Goal: Task Accomplishment & Management: Use online tool/utility

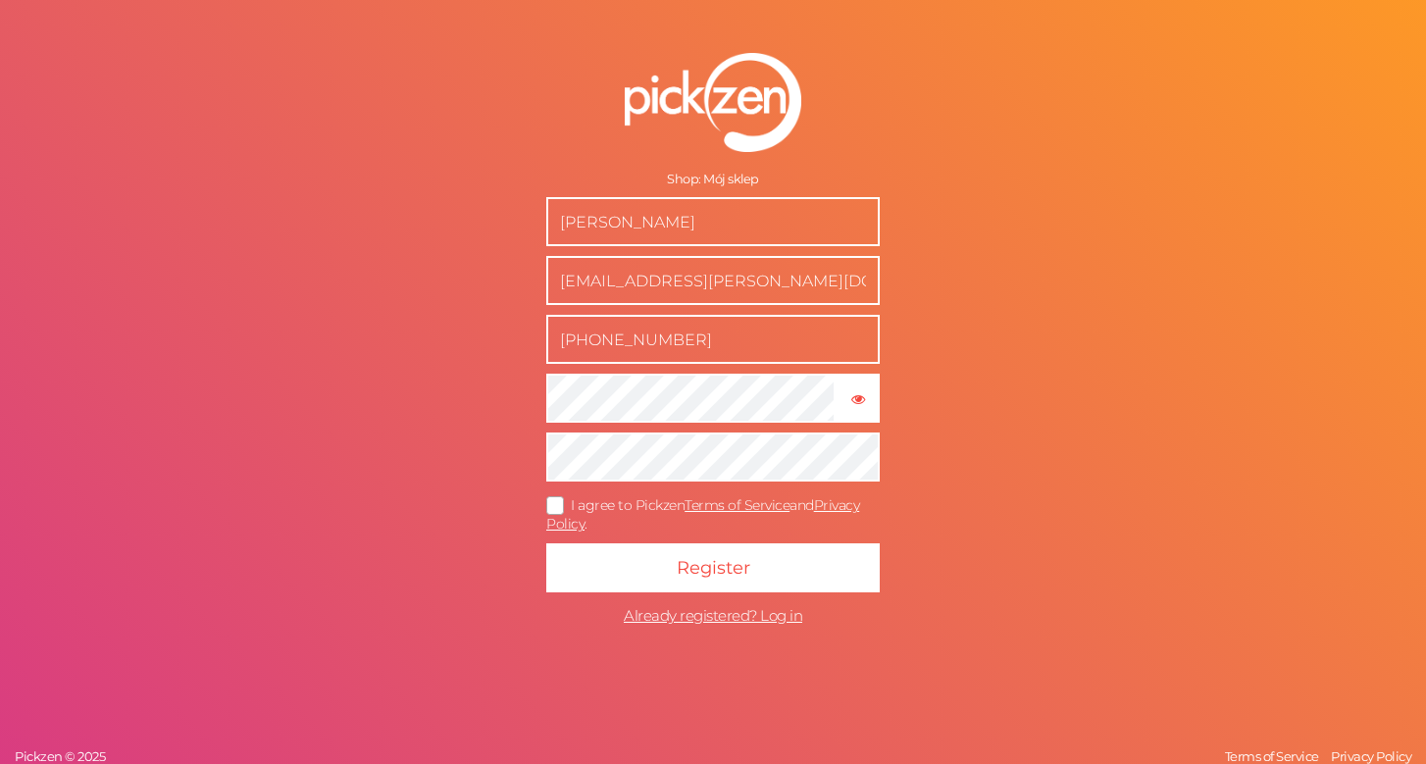
type input "[PHONE_NUMBER]"
click at [597, 513] on span "I agree to Pickzen Terms of Service and Privacy Policy ." at bounding box center [702, 514] width 313 height 36
click at [0, 0] on input "I agree to Pickzen Terms of Service and Privacy Policy ." at bounding box center [0, 0] width 0 height 0
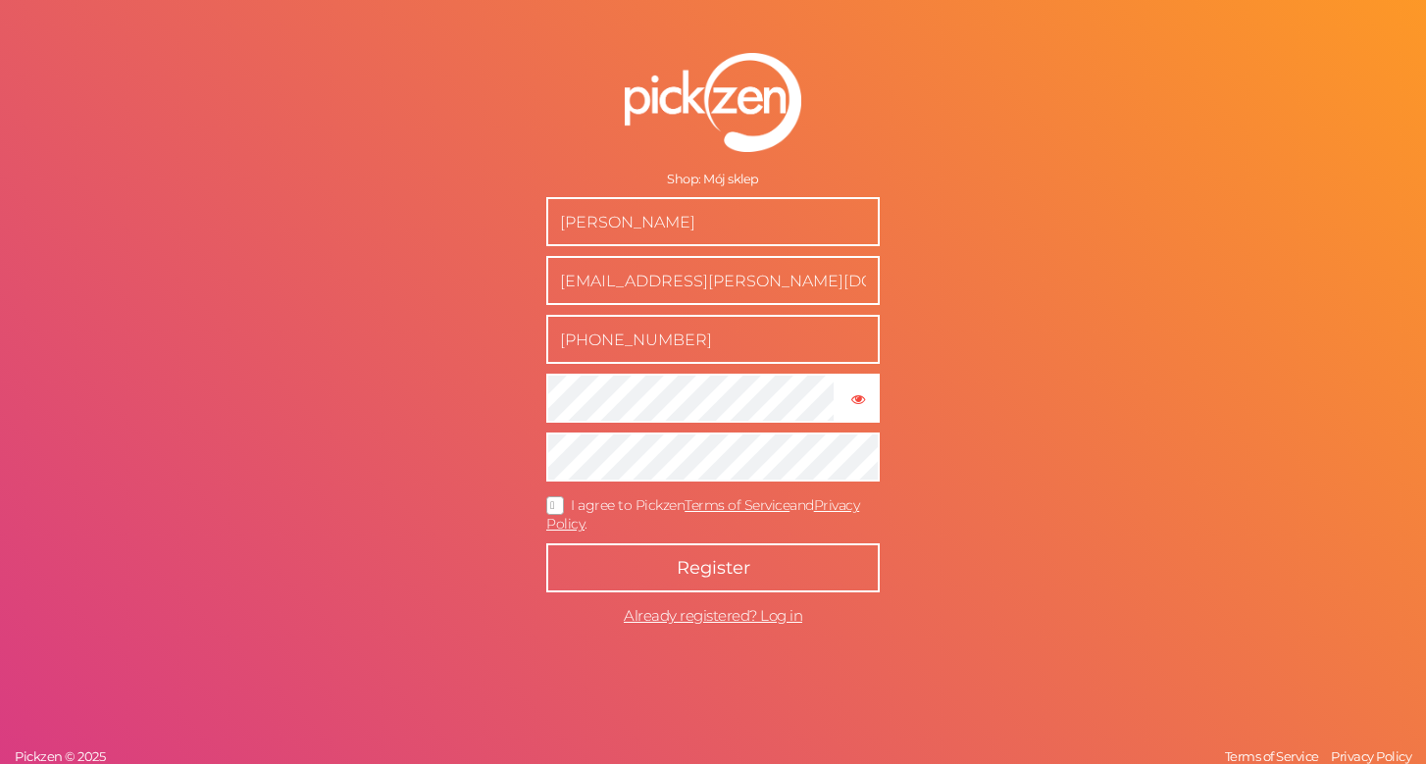
click at [679, 552] on button "Register" at bounding box center [713, 567] width 334 height 49
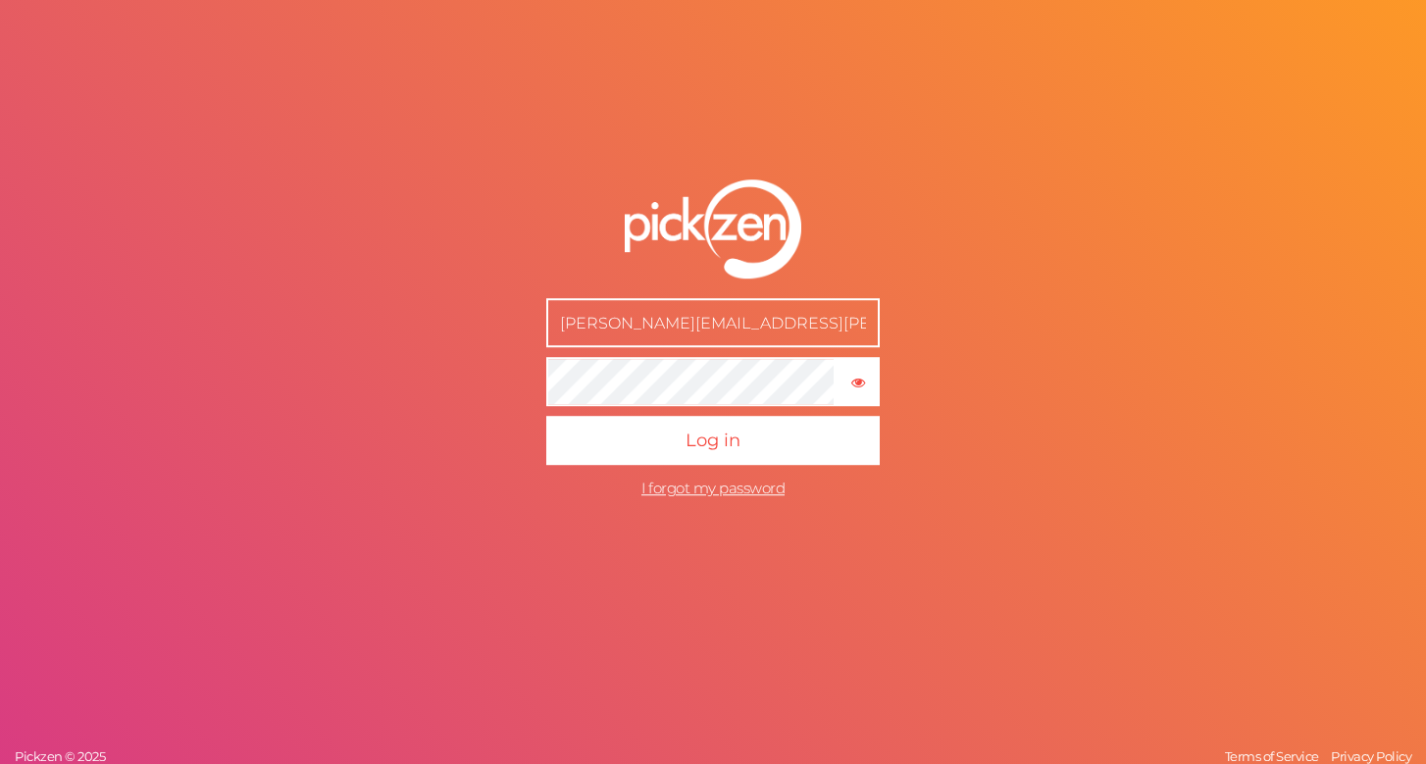
click at [695, 334] on input "andrzej@ciborski.pl" at bounding box center [713, 323] width 334 height 49
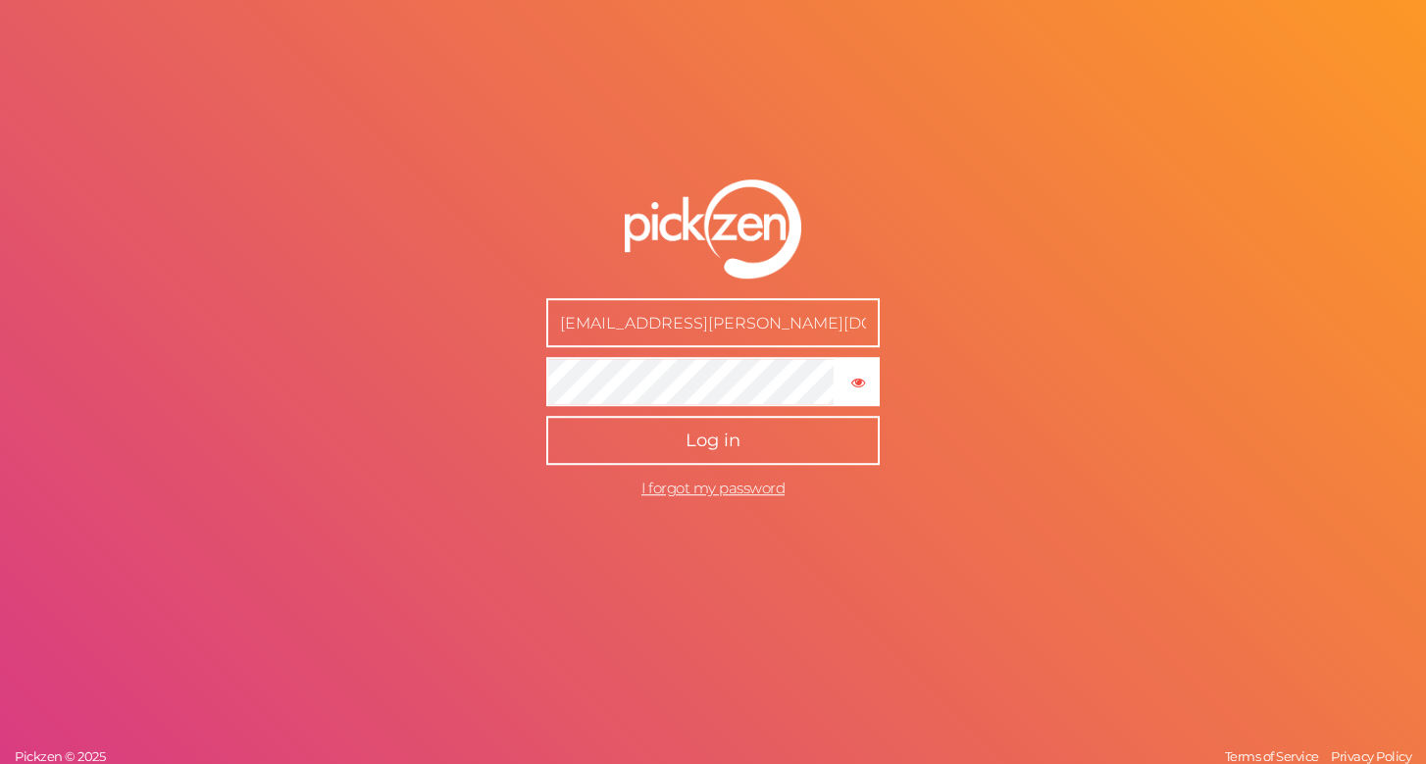
type input "[EMAIL_ADDRESS][PERSON_NAME][DOMAIN_NAME]"
click at [749, 447] on button "Log in" at bounding box center [713, 441] width 334 height 49
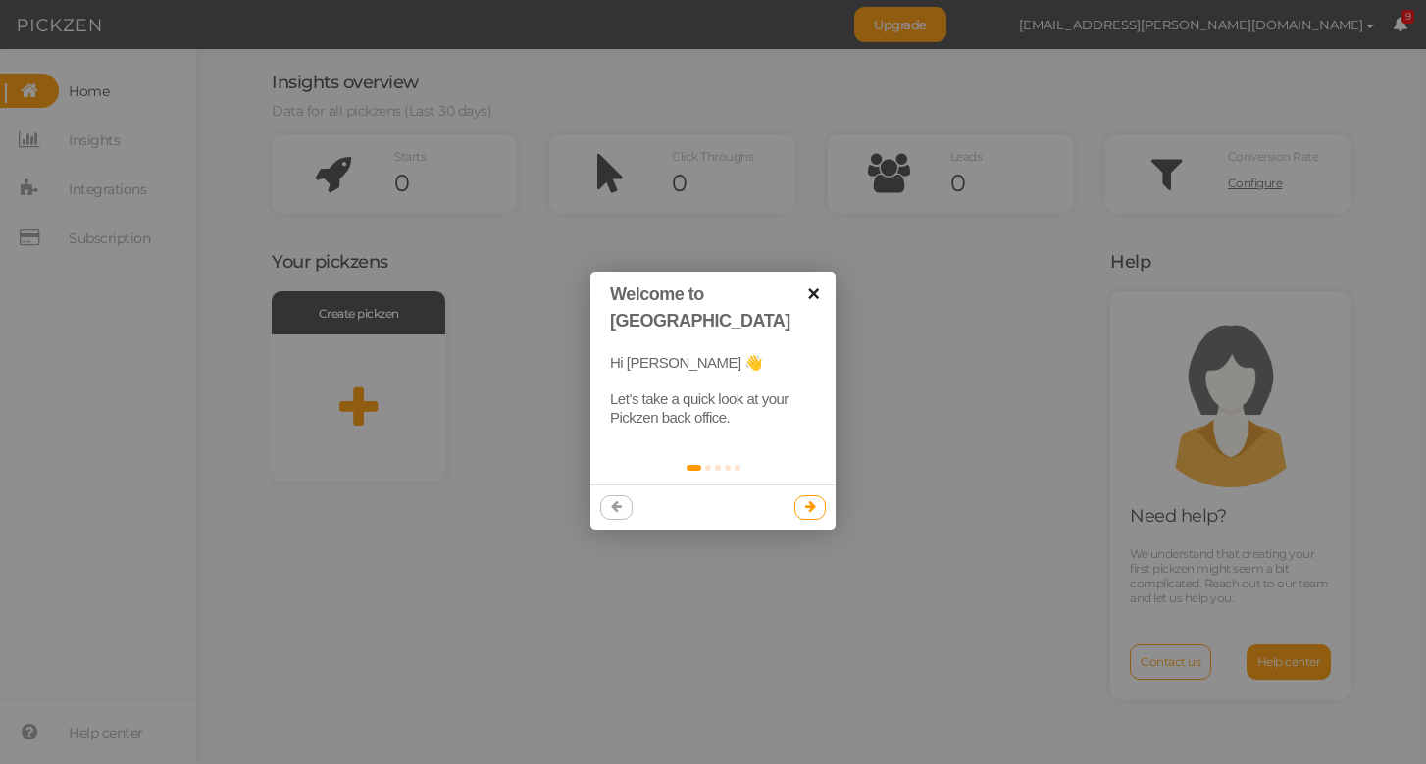
click at [807, 293] on link "×" at bounding box center [814, 294] width 44 height 44
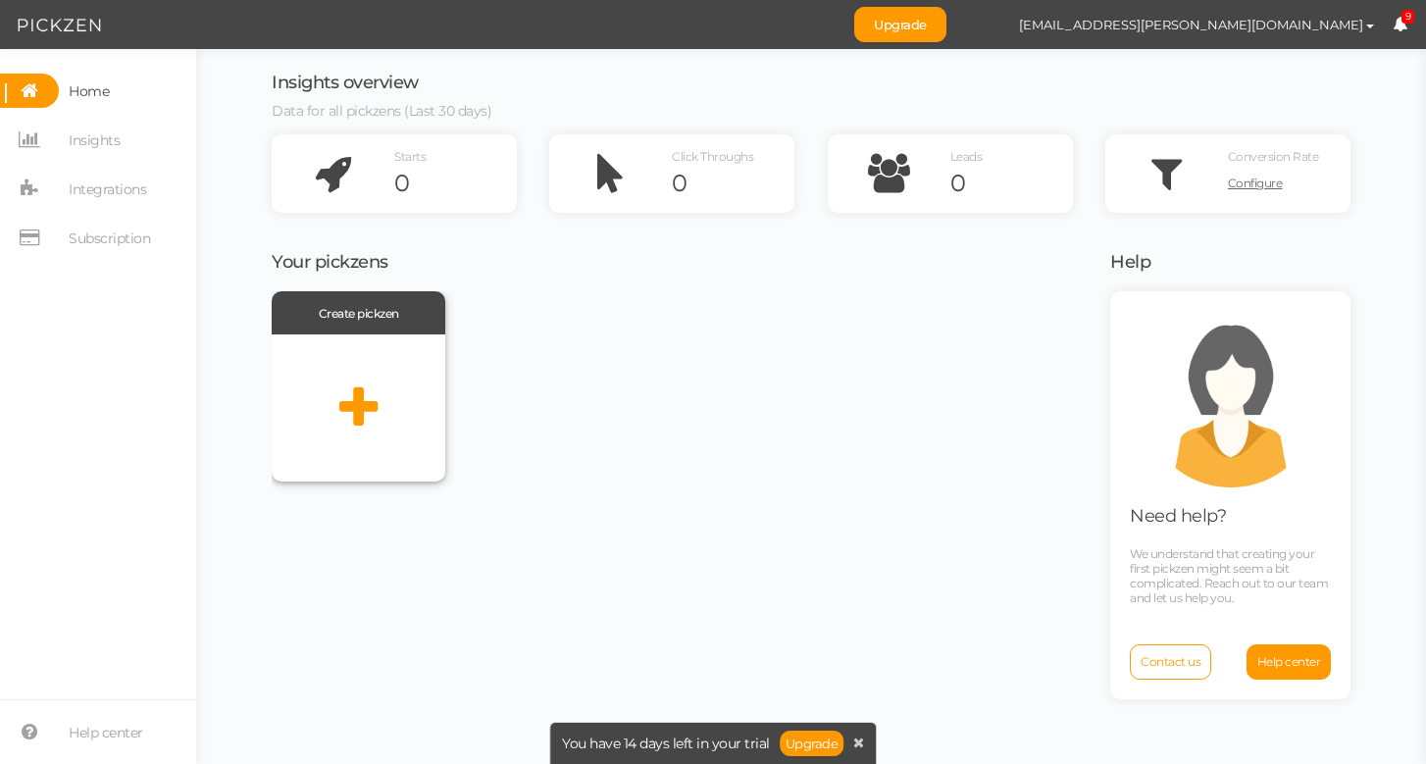
click at [369, 404] on icon at bounding box center [358, 408] width 38 height 49
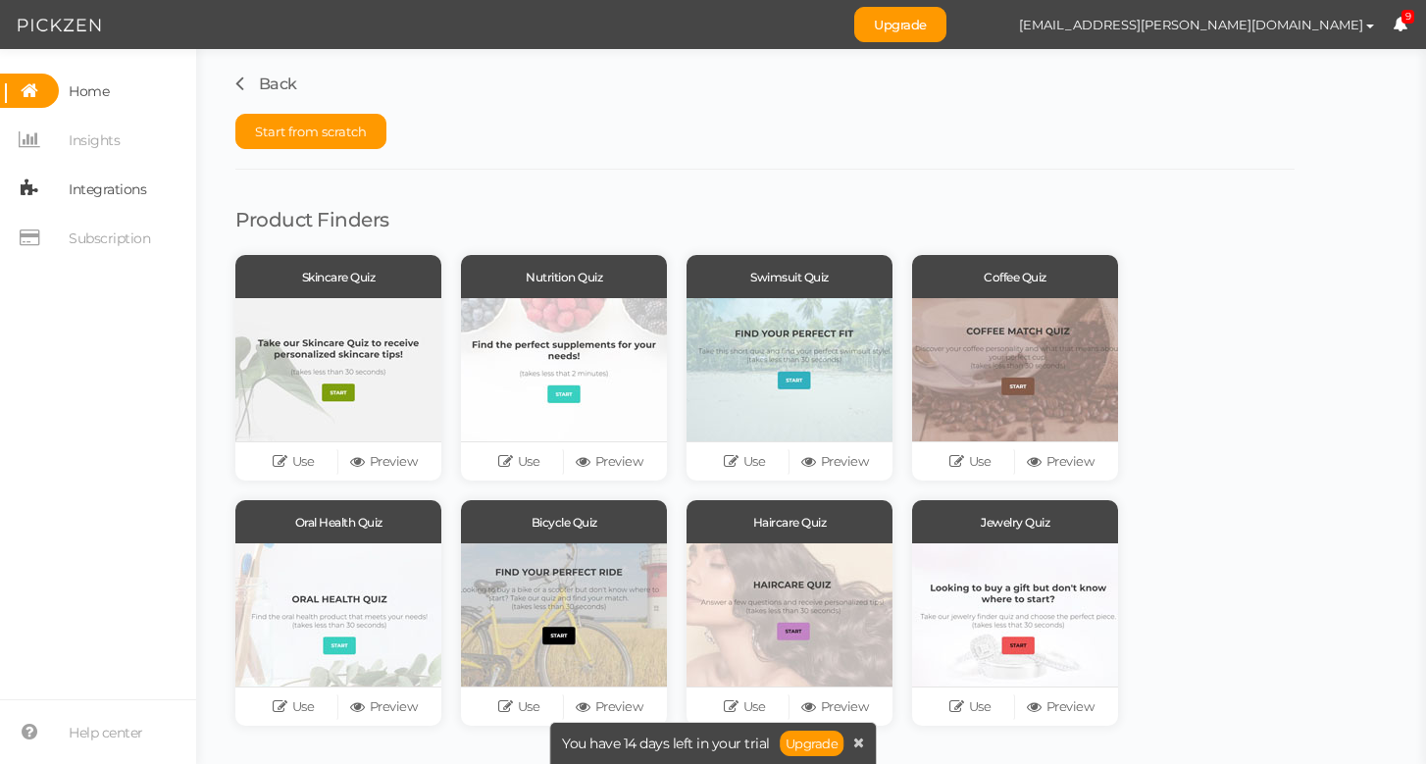
click at [115, 177] on span "Integrations" at bounding box center [107, 189] width 77 height 31
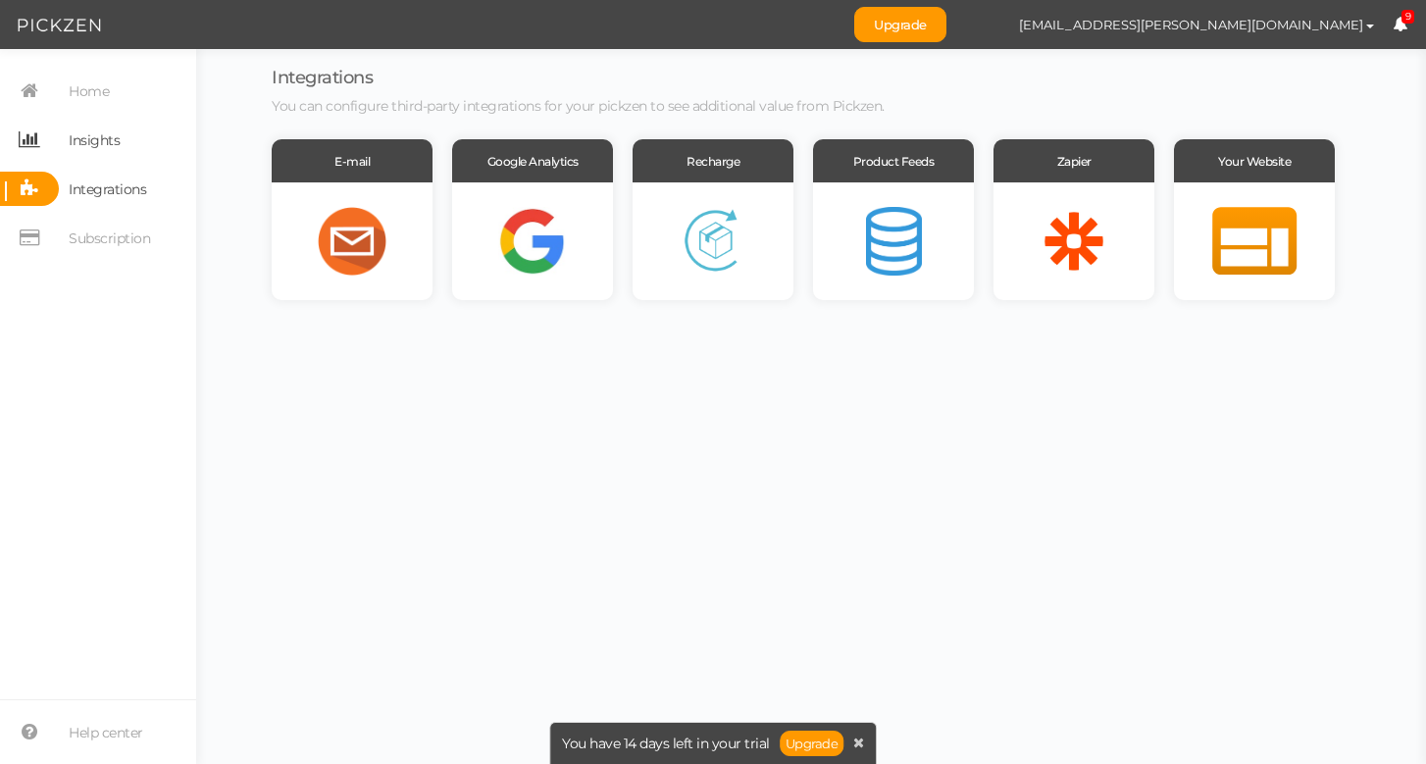
click at [95, 133] on span "Insights" at bounding box center [94, 140] width 51 height 31
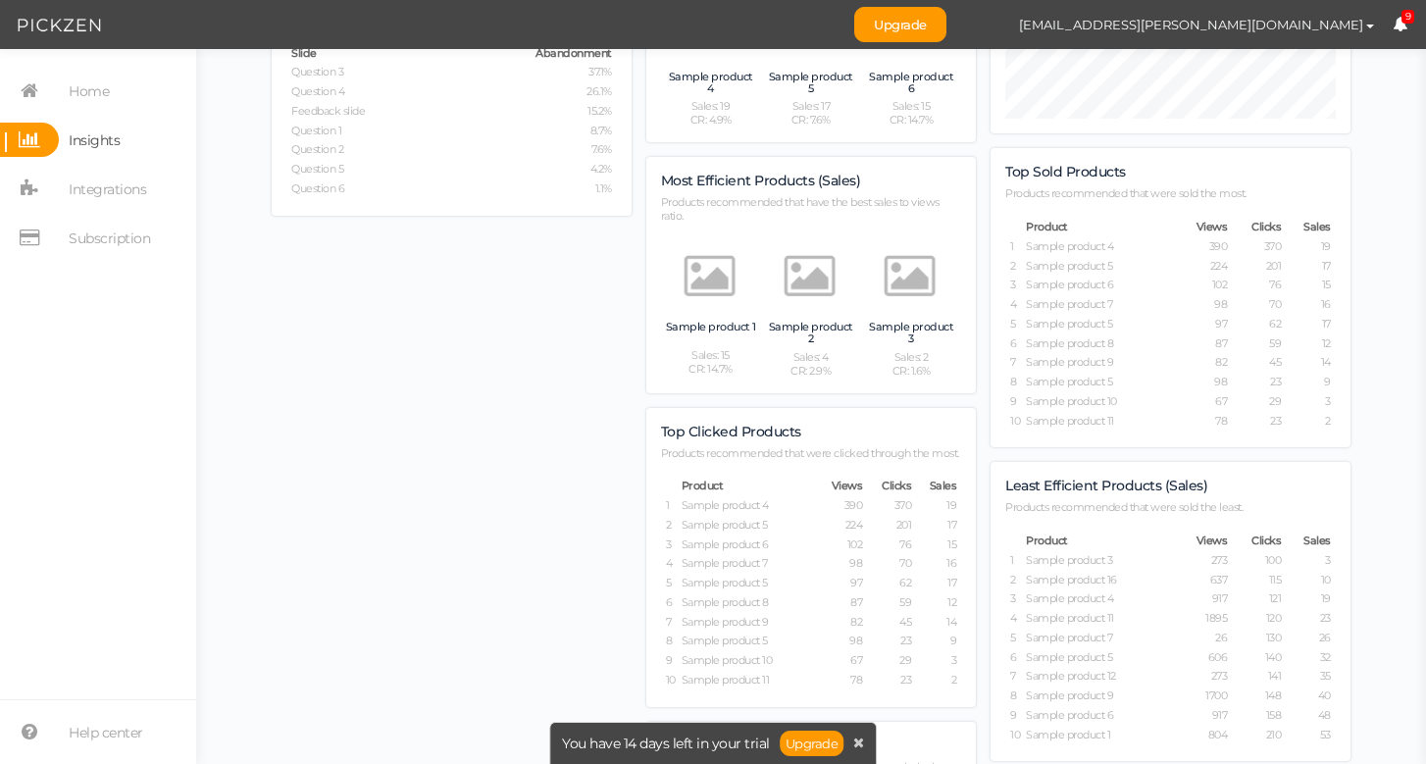
scroll to position [1431, 0]
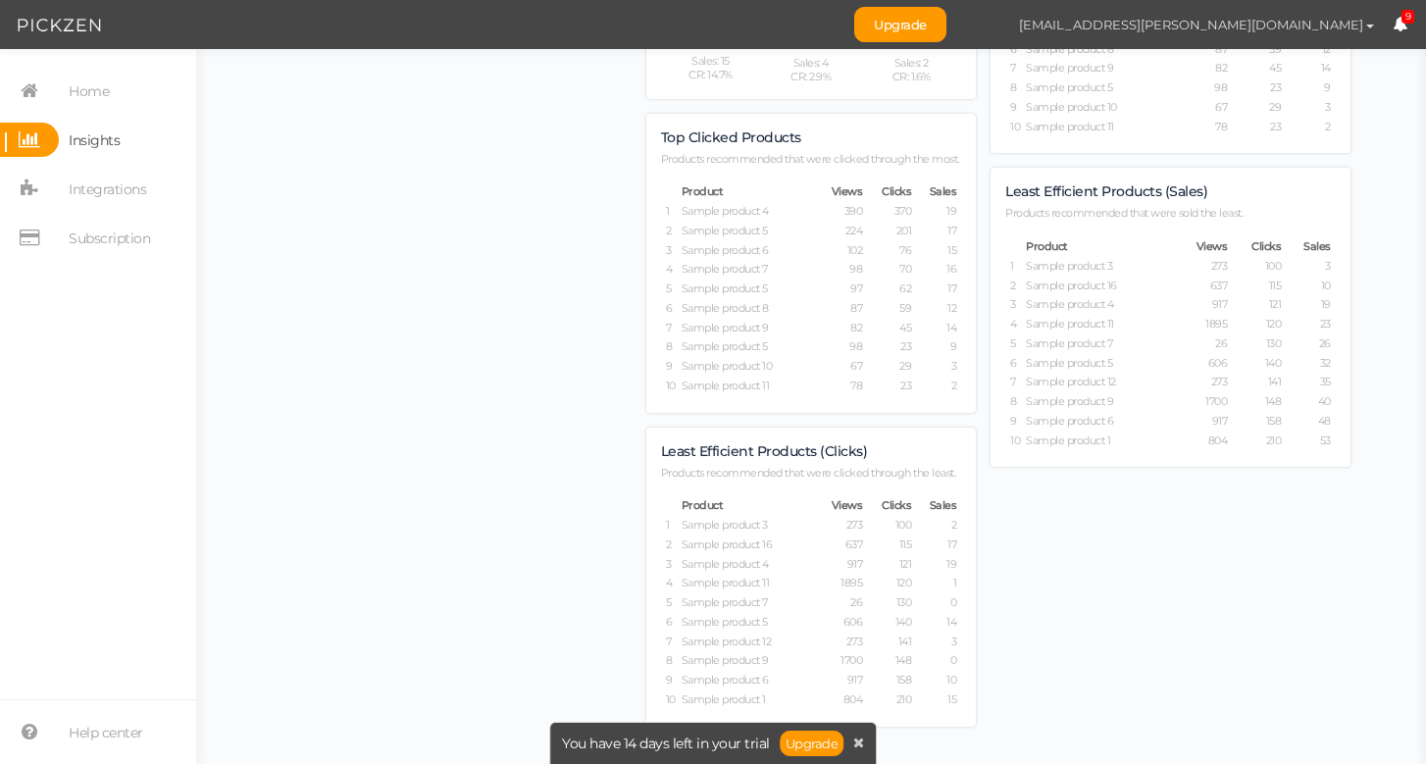
click at [1264, 28] on span "[EMAIL_ADDRESS][PERSON_NAME][DOMAIN_NAME]" at bounding box center [1191, 25] width 344 height 16
click at [101, 90] on span "Home" at bounding box center [89, 91] width 40 height 31
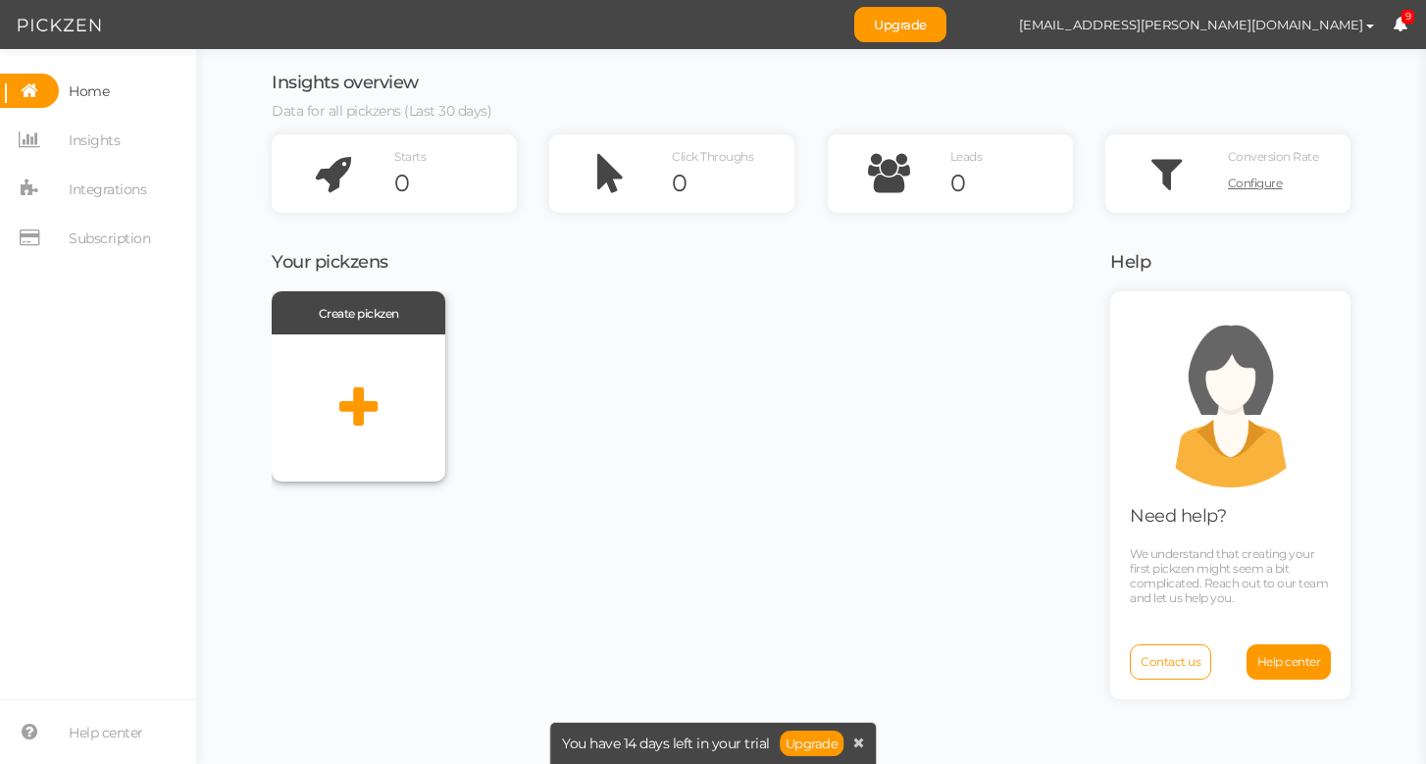
click at [367, 407] on icon at bounding box center [358, 408] width 38 height 49
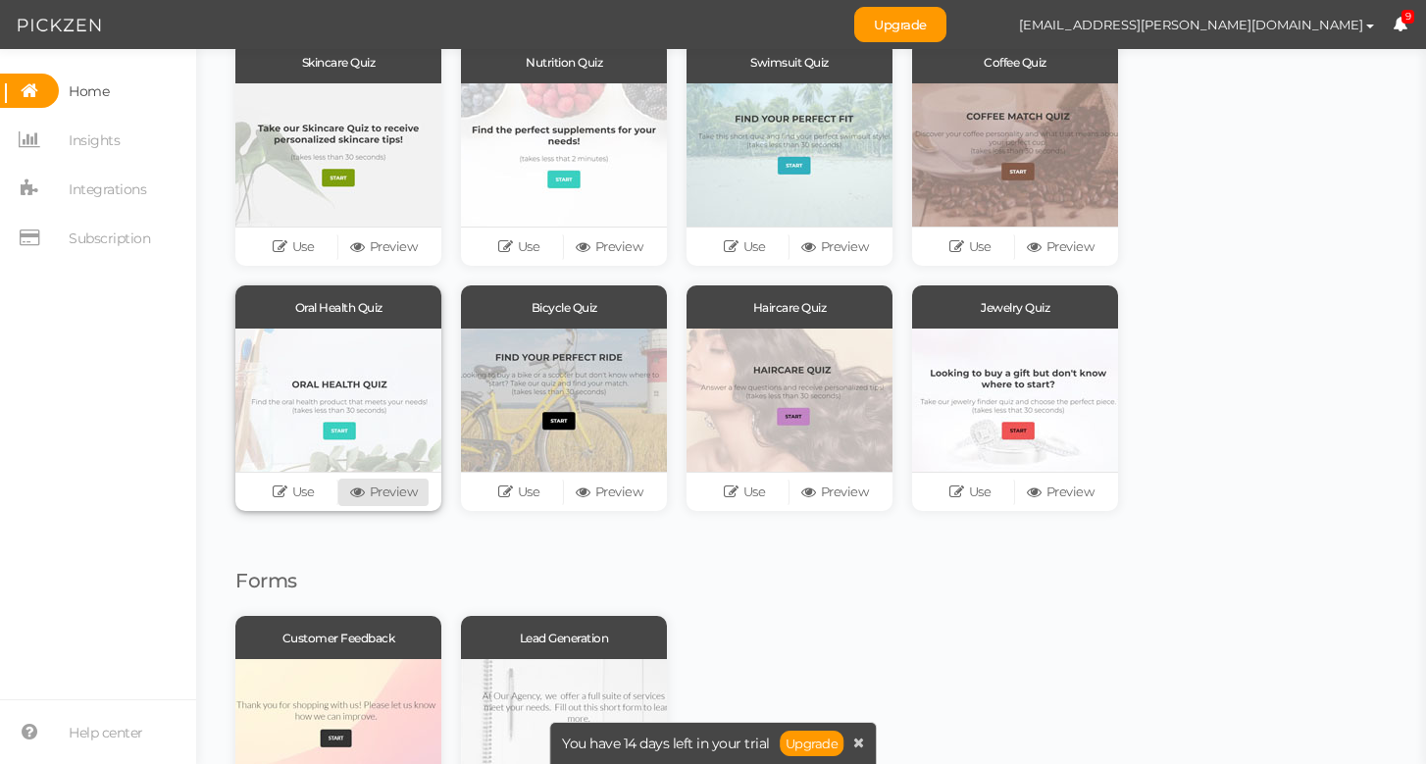
scroll to position [176, 0]
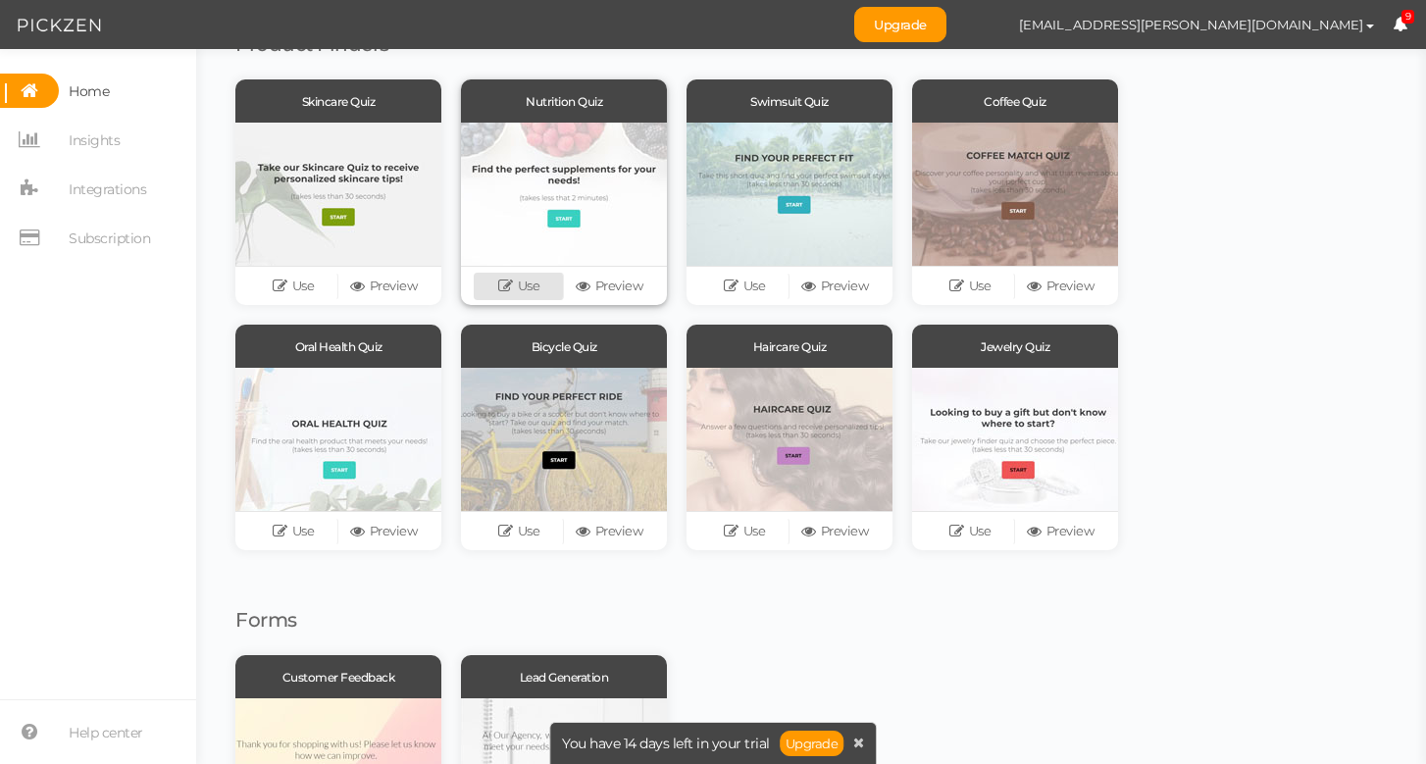
click at [543, 289] on link "Use" at bounding box center [519, 286] width 90 height 27
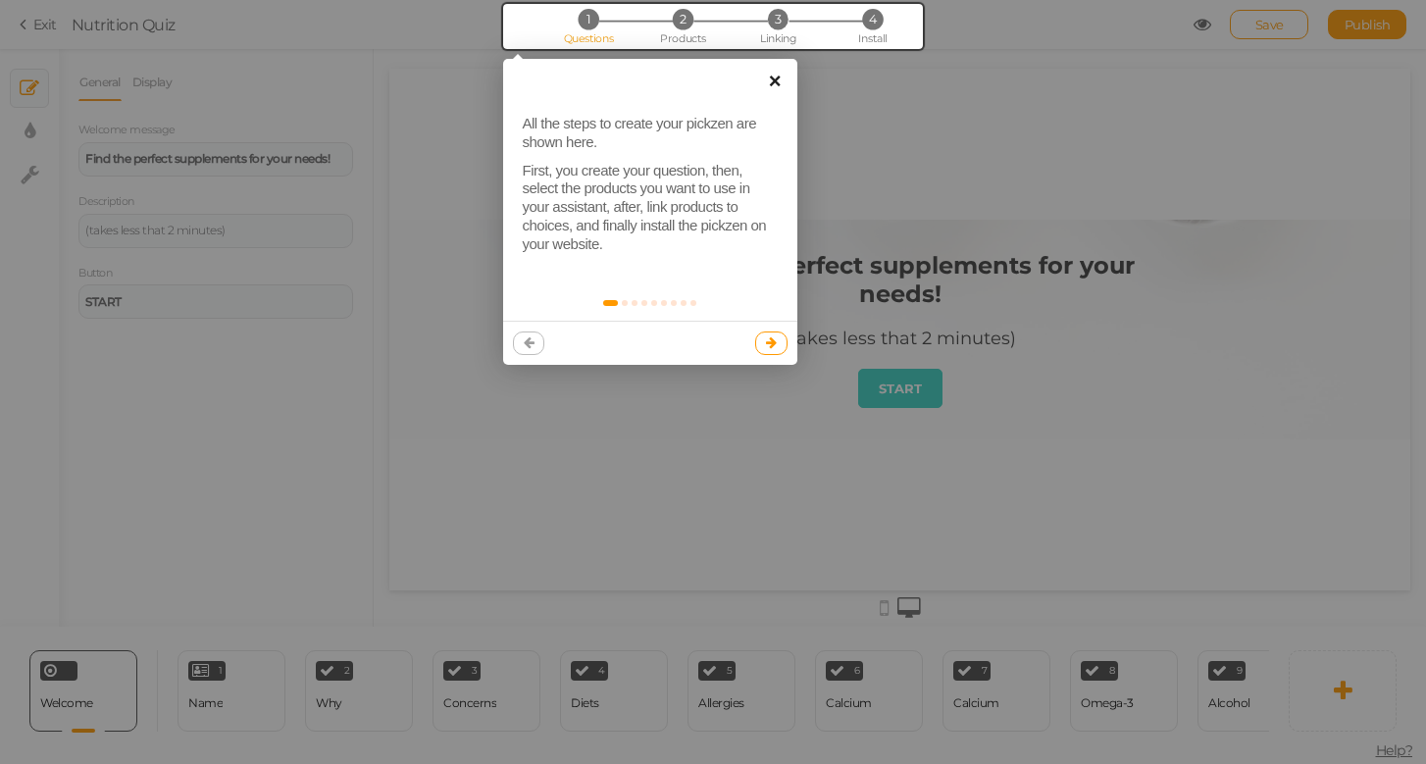
click at [770, 77] on link "×" at bounding box center [775, 81] width 44 height 44
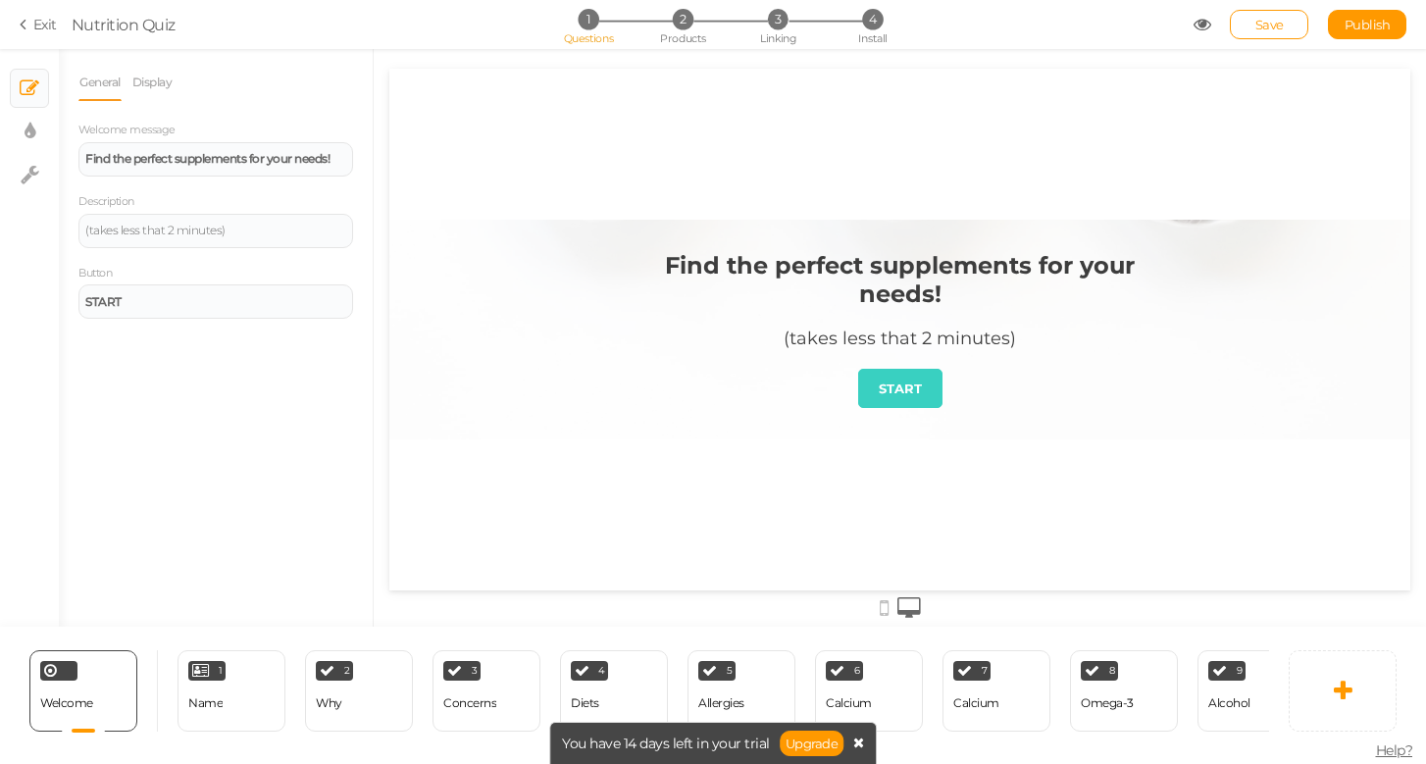
click at [858, 742] on icon at bounding box center [858, 743] width 11 height 14
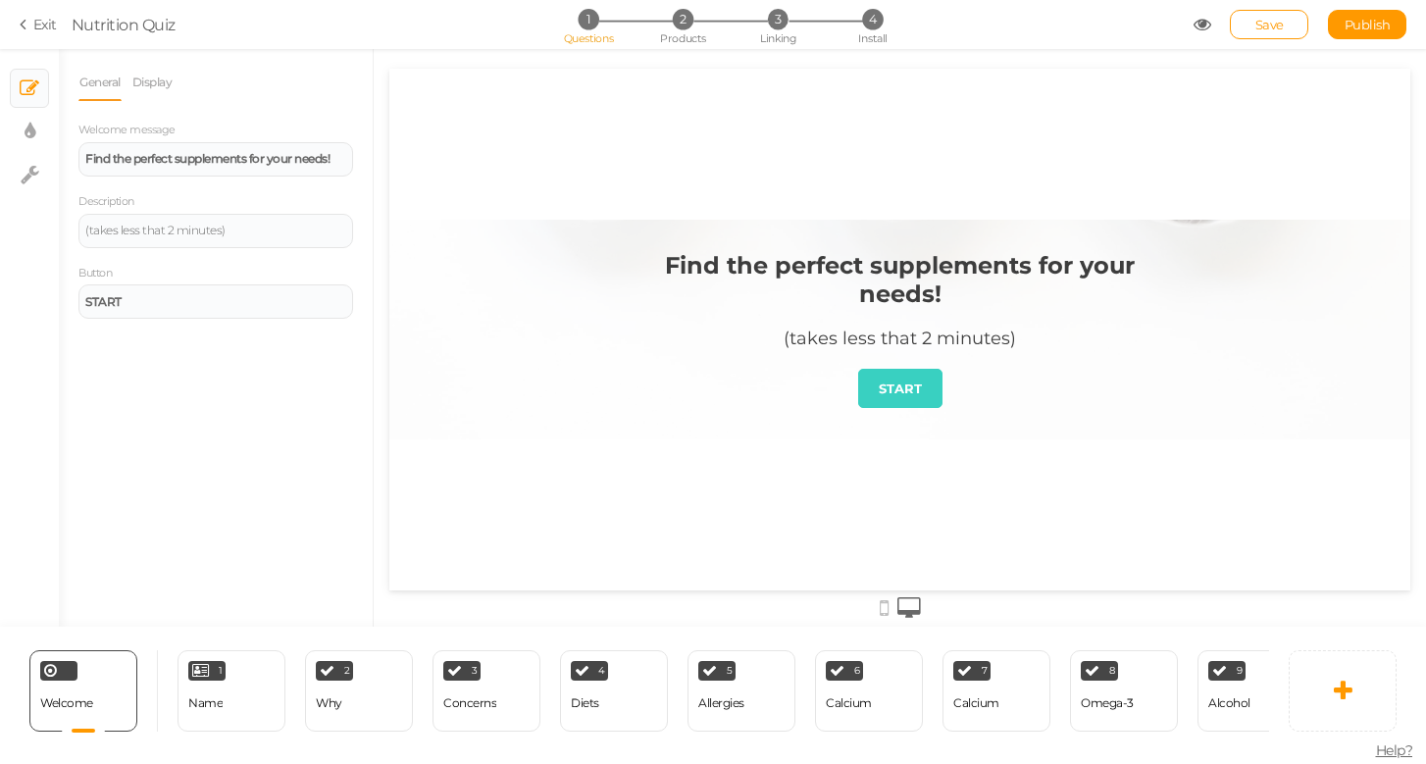
click at [43, 26] on link "Exit" at bounding box center [38, 25] width 37 height 20
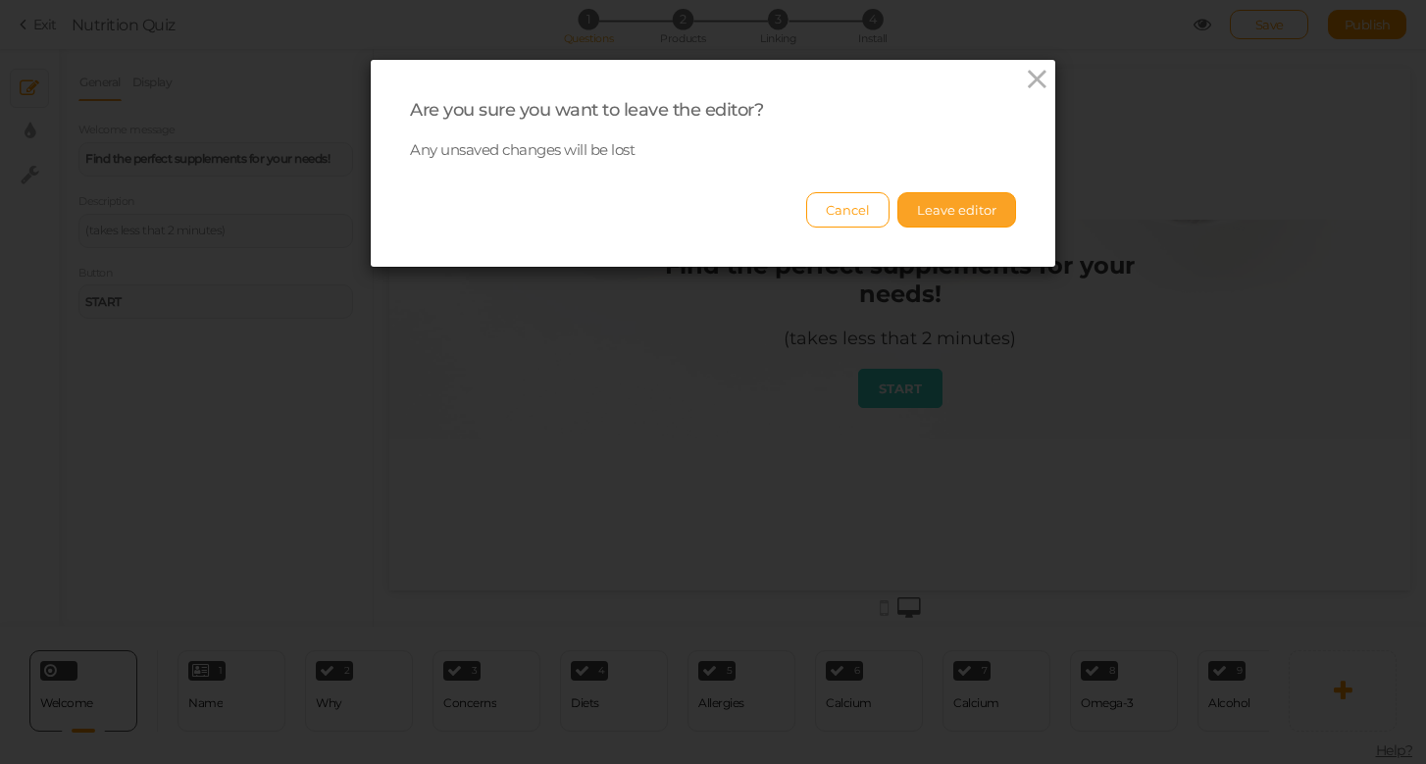
click at [936, 193] on button "Leave editor" at bounding box center [957, 209] width 119 height 35
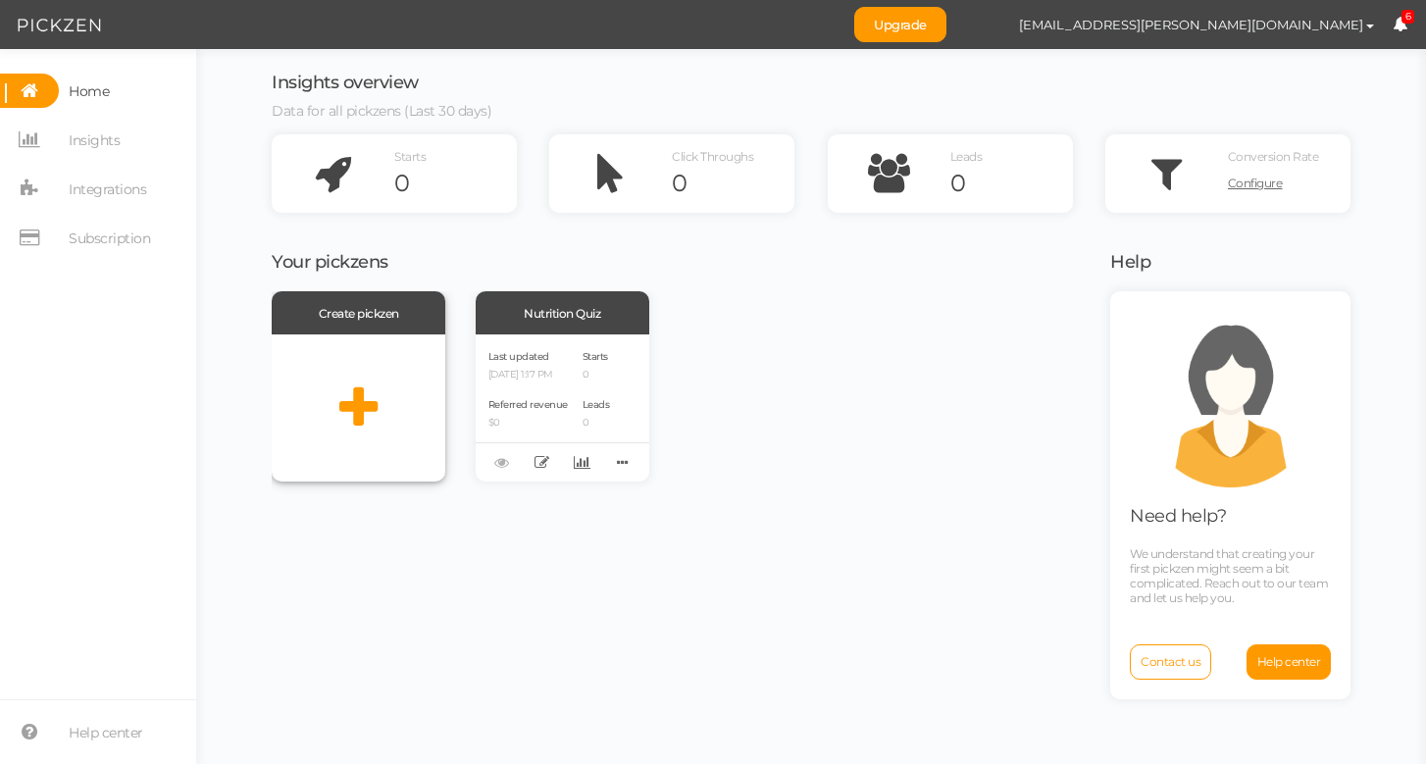
click at [407, 385] on div at bounding box center [359, 408] width 174 height 147
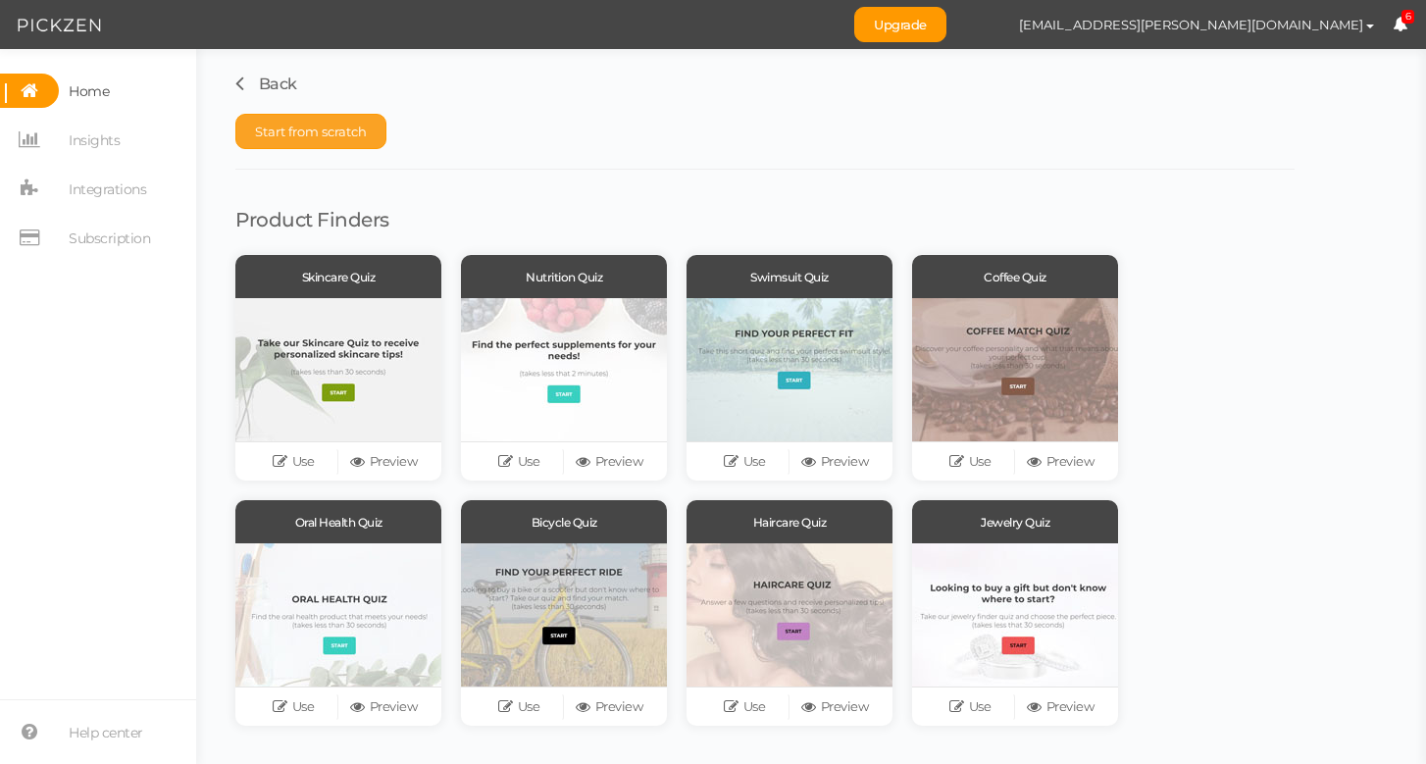
click at [334, 136] on span "Start from scratch" at bounding box center [311, 132] width 112 height 16
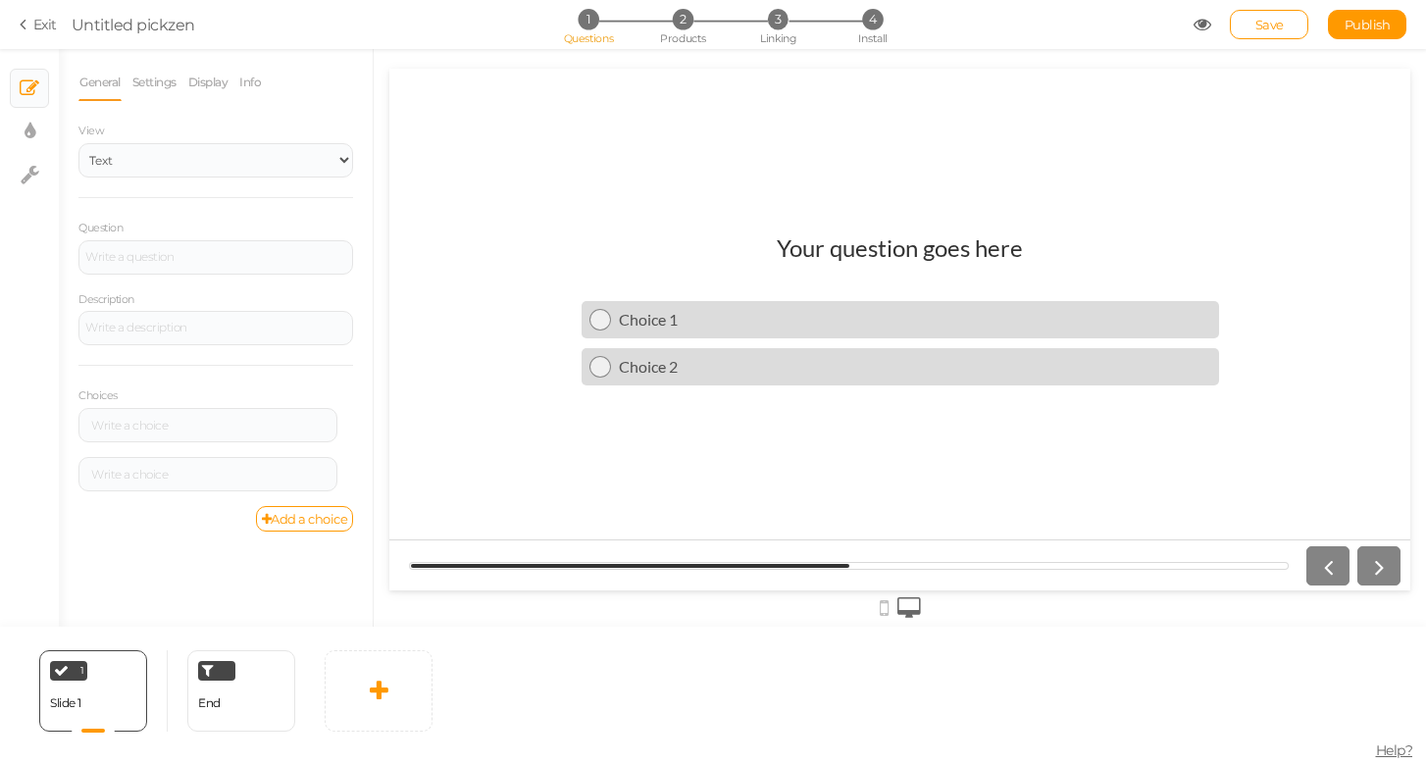
click at [29, 24] on icon at bounding box center [27, 25] width 14 height 18
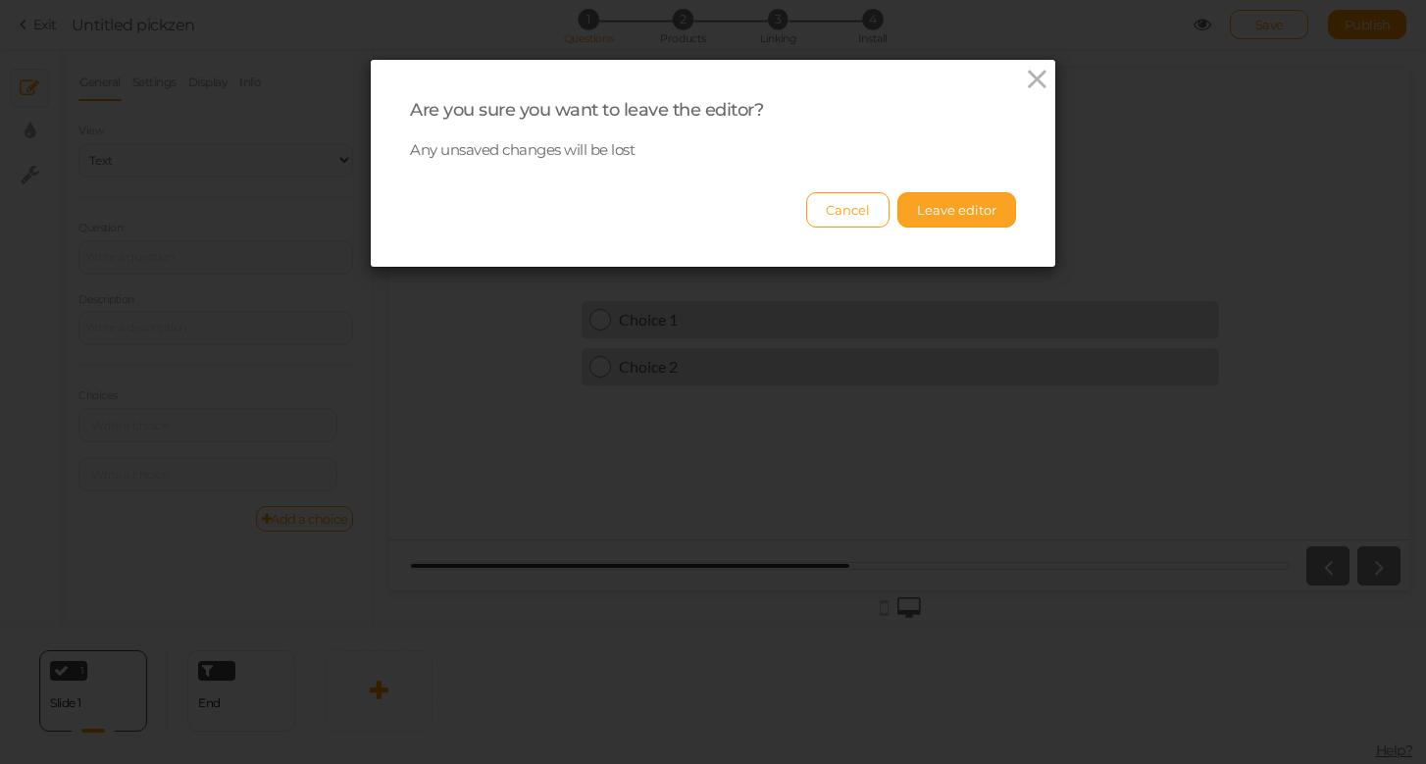
click at [953, 210] on button "Leave editor" at bounding box center [957, 209] width 119 height 35
